Goal: Task Accomplishment & Management: Use online tool/utility

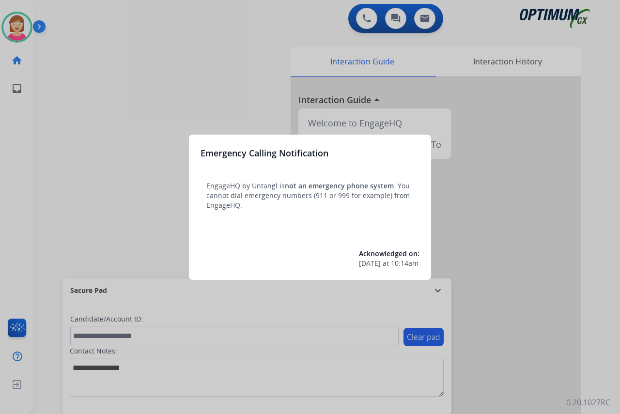
click at [132, 195] on div at bounding box center [310, 207] width 620 height 414
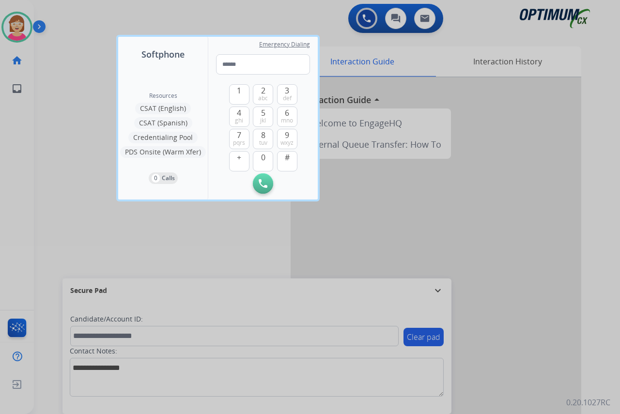
click at [97, 197] on div at bounding box center [310, 207] width 620 height 414
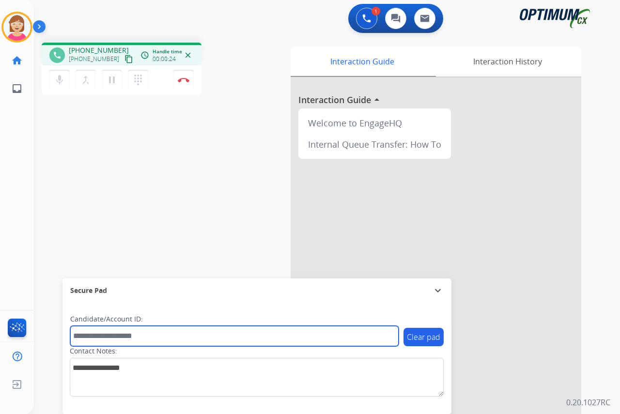
click at [89, 338] on input "text" at bounding box center [234, 336] width 328 height 20
type input "*******"
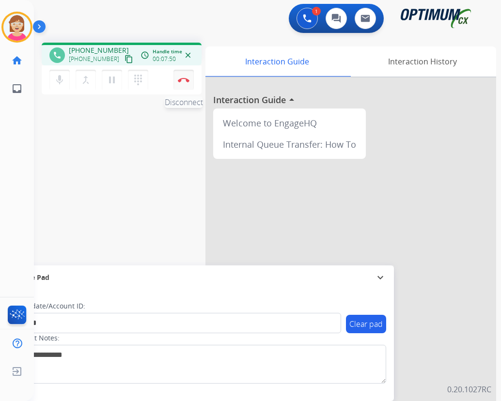
click at [183, 77] on img at bounding box center [184, 79] width 12 height 5
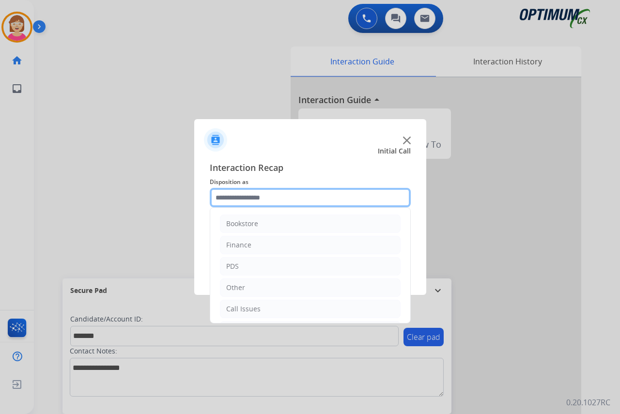
click at [231, 196] on input "text" at bounding box center [310, 197] width 201 height 19
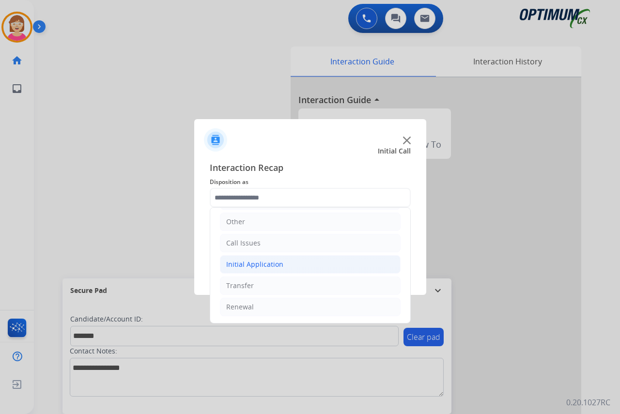
click at [263, 264] on div "Initial Application" at bounding box center [254, 265] width 57 height 10
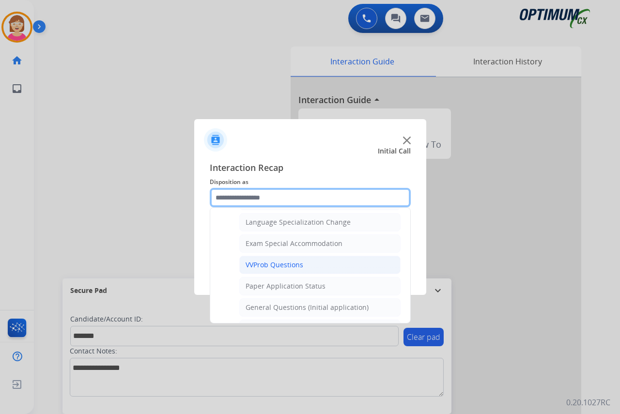
scroll to position [502, 0]
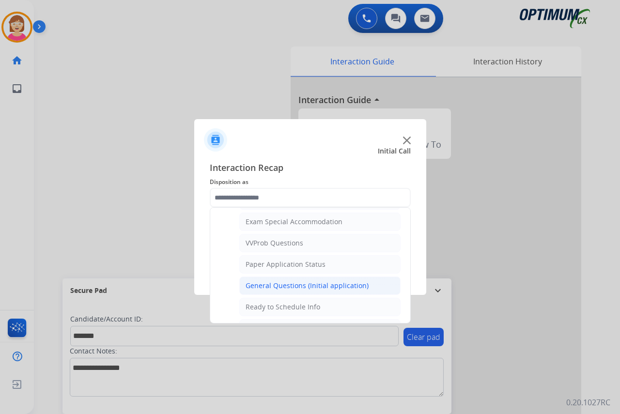
click at [286, 286] on div "General Questions (Initial application)" at bounding box center [306, 286] width 123 height 10
type input "**********"
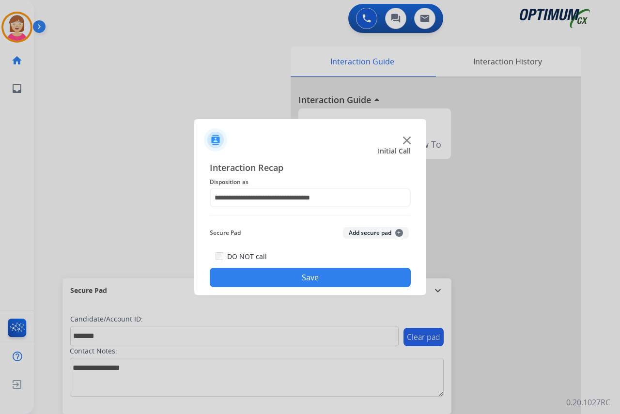
click at [398, 229] on span "+" at bounding box center [399, 233] width 8 height 8
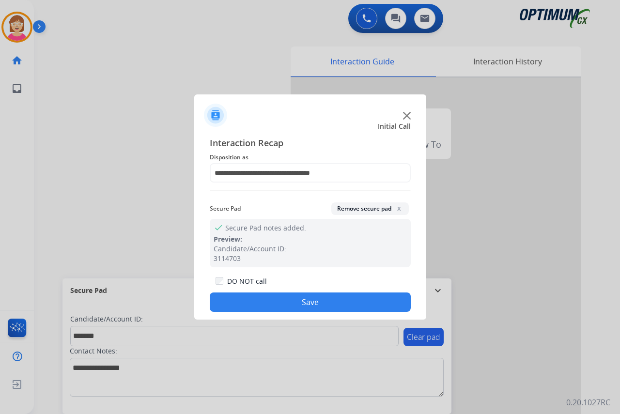
click at [264, 302] on button "Save" at bounding box center [310, 301] width 201 height 19
